Goal: Download file/media

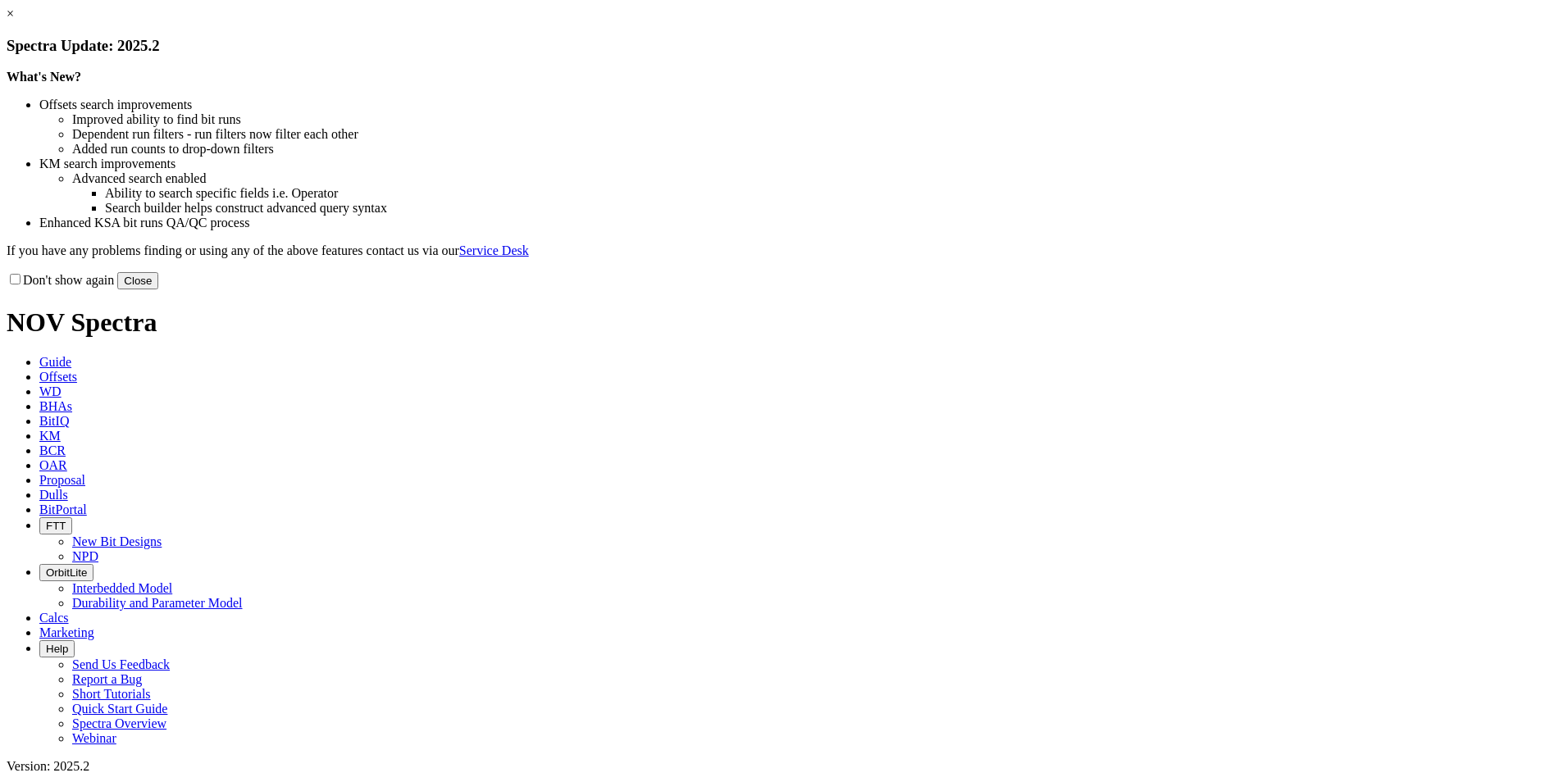
click at [14, 20] on link "×" at bounding box center [10, 13] width 8 height 14
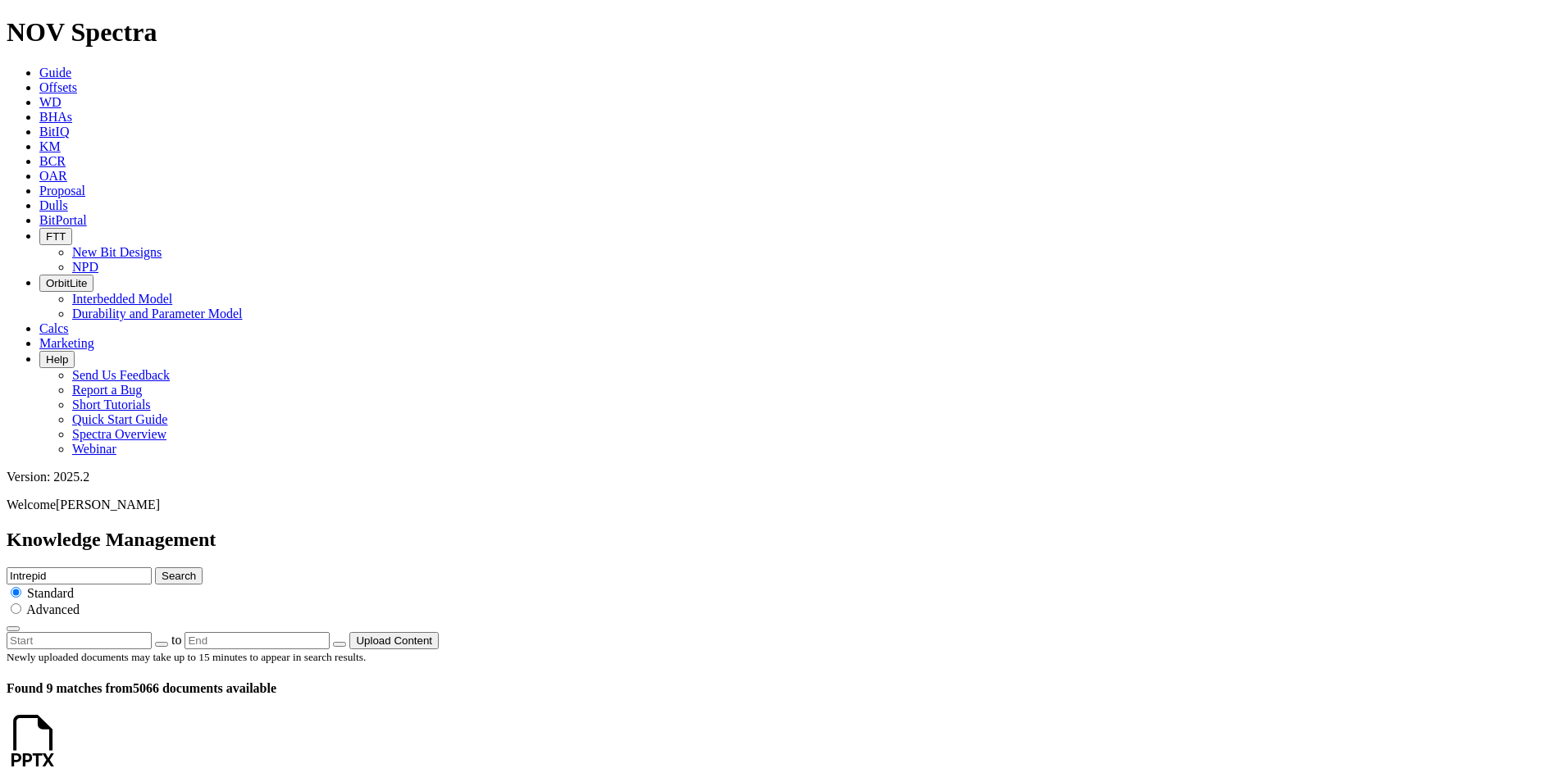
scroll to position [573, 0]
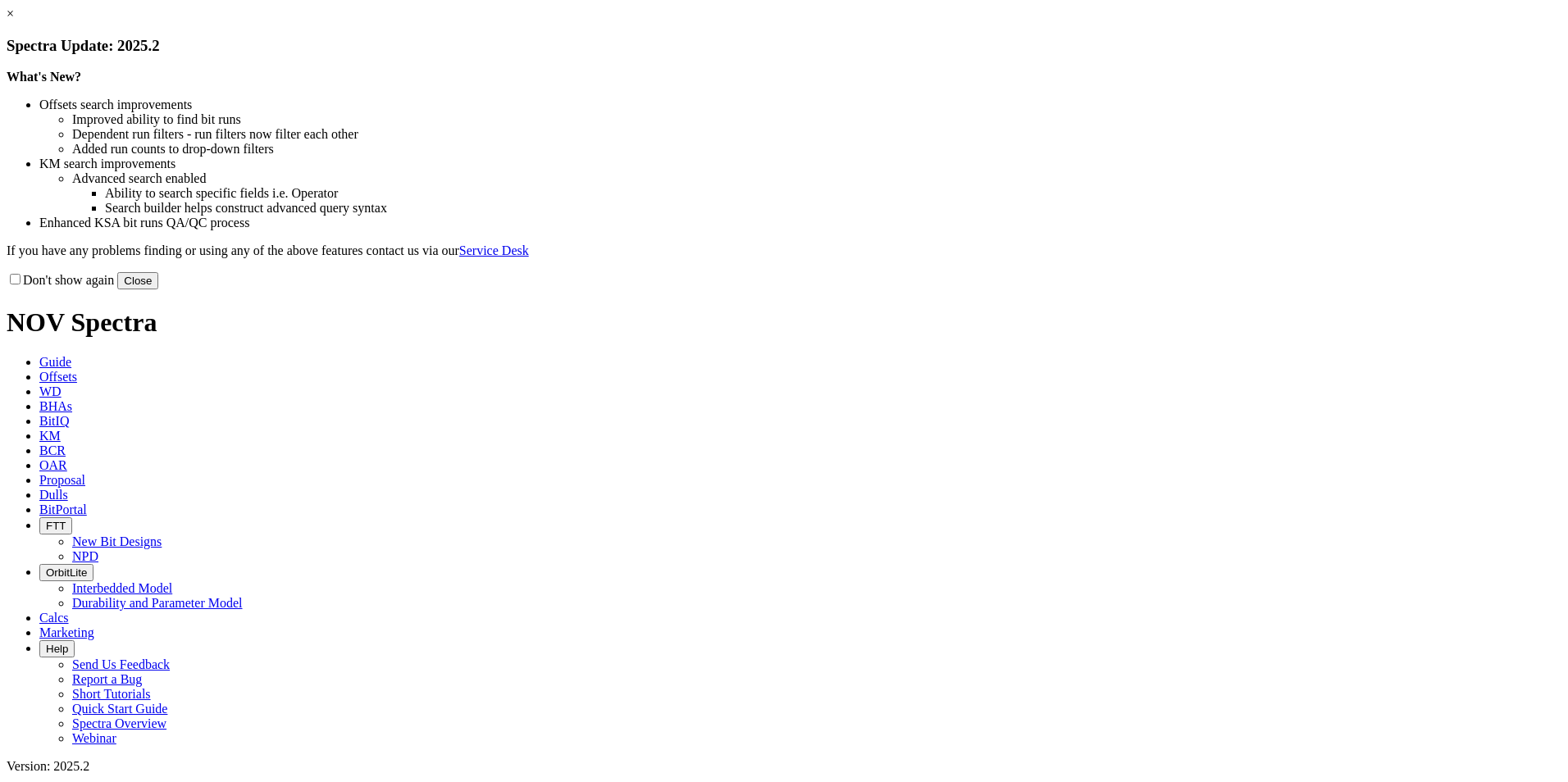
click at [158, 289] on button "Close" at bounding box center [137, 281] width 41 height 17
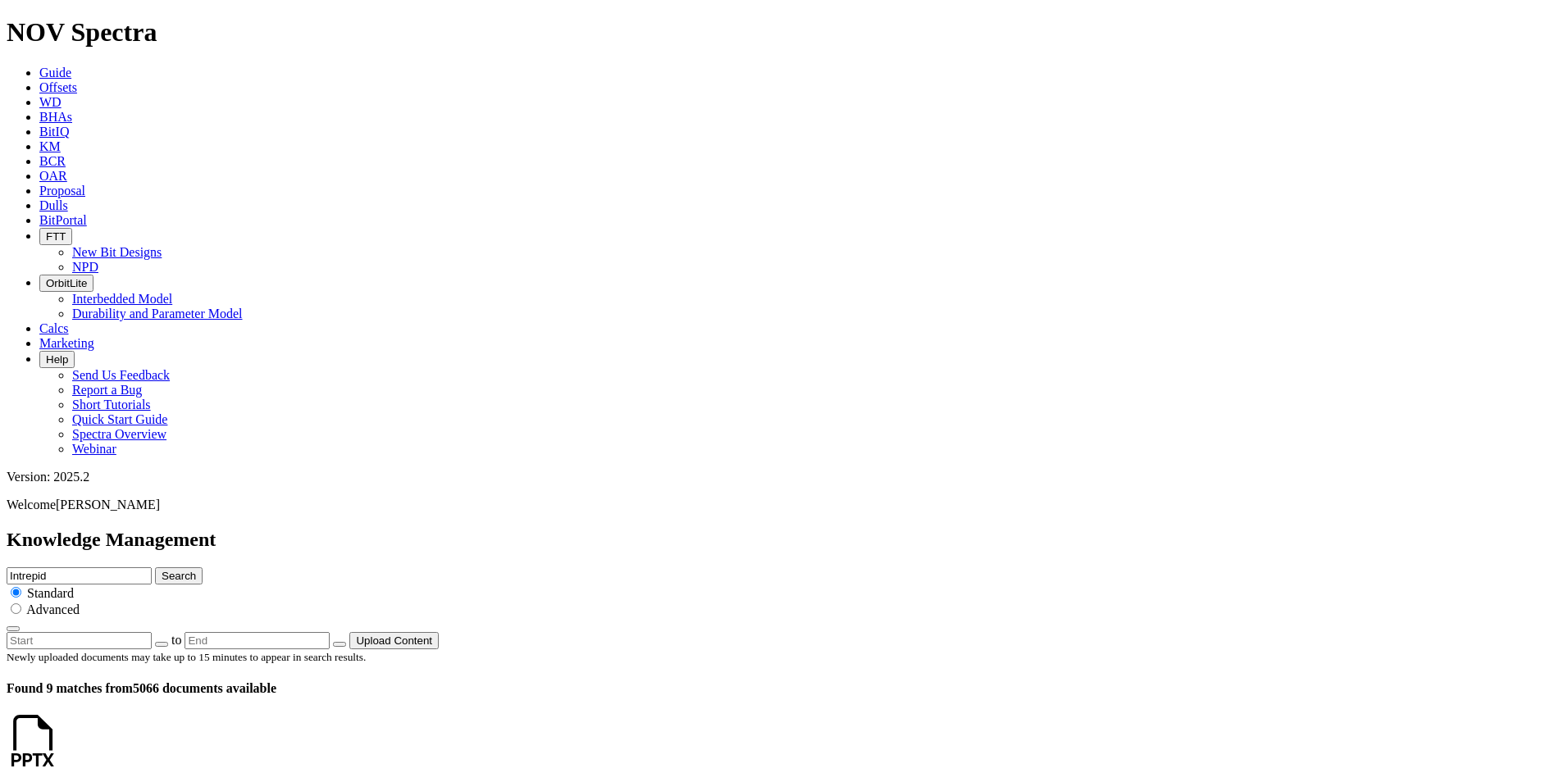
click at [59, 749] on icon at bounding box center [59, 756] width 0 height 14
